Goal: Transaction & Acquisition: Purchase product/service

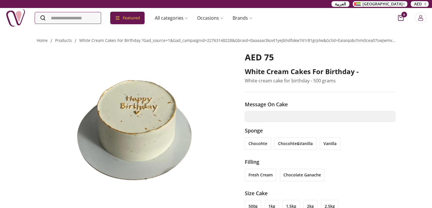
click at [423, 131] on div "Home / products / white cream cakes for birthday ?gad_source=1&gad_campaignid=2…" at bounding box center [216, 206] width 432 height 359
